Goal: Task Accomplishment & Management: Manage account settings

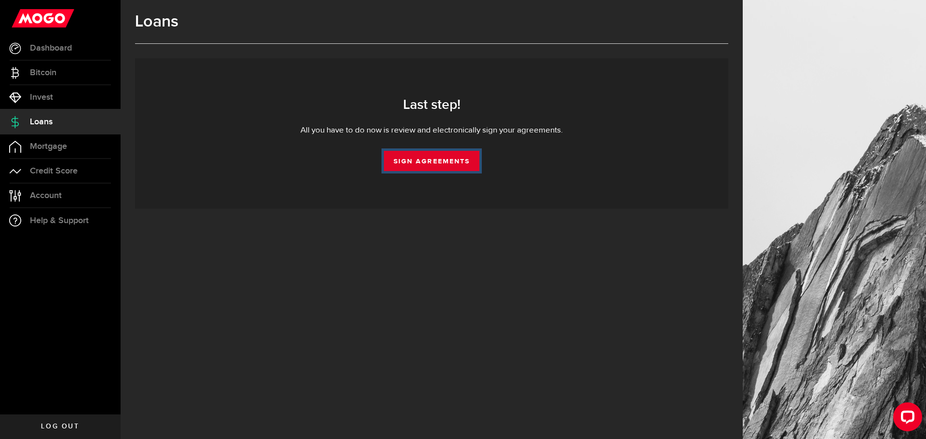
click at [426, 154] on link "Sign Agreements" at bounding box center [432, 161] width 96 height 20
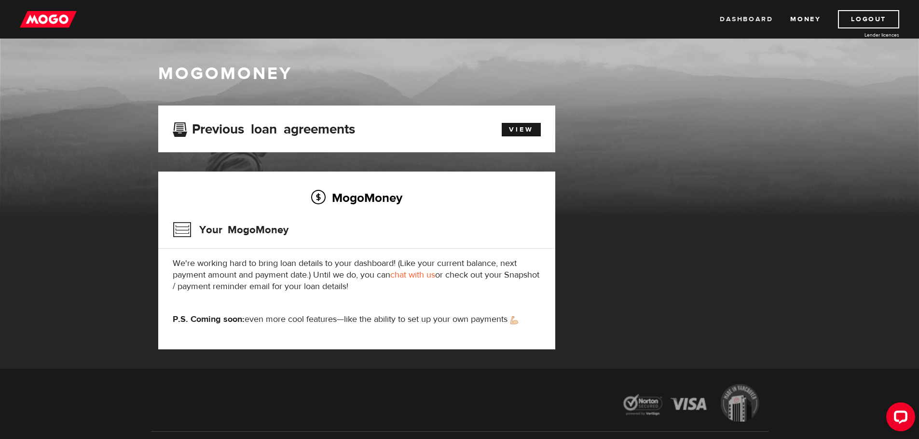
click at [763, 22] on link "Dashboard" at bounding box center [746, 19] width 53 height 18
